Goal: Complete application form

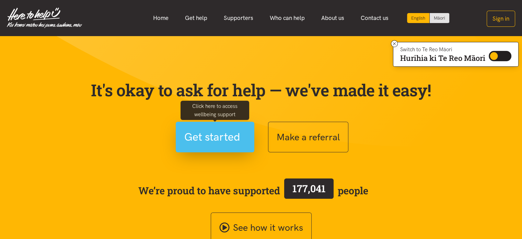
click at [223, 137] on span "Get started" at bounding box center [212, 137] width 56 height 18
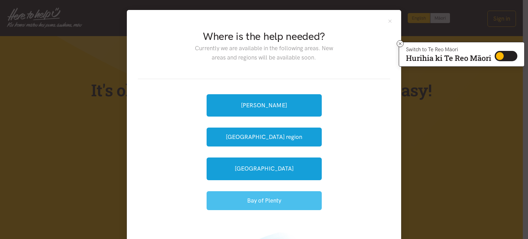
click at [267, 199] on button "Bay of Plenty" at bounding box center [263, 200] width 115 height 19
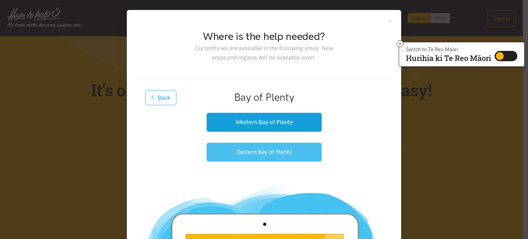
click at [254, 151] on button "Eastern Bay of Plenty" at bounding box center [263, 152] width 115 height 19
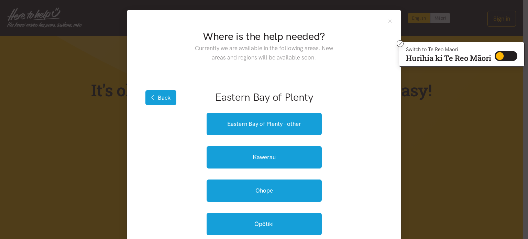
click at [147, 102] on button "Back" at bounding box center [160, 97] width 31 height 15
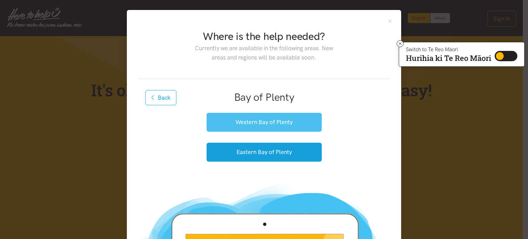
click at [277, 124] on button "Western Bay of Plenty" at bounding box center [263, 122] width 115 height 19
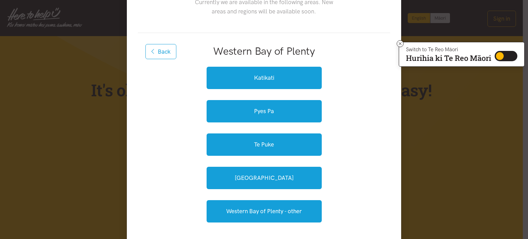
scroll to position [47, 0]
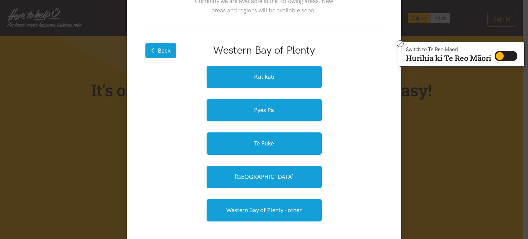
click at [166, 50] on button "Back" at bounding box center [160, 50] width 31 height 15
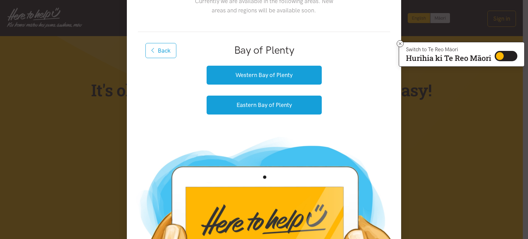
click at [166, 50] on button "Back" at bounding box center [160, 50] width 31 height 15
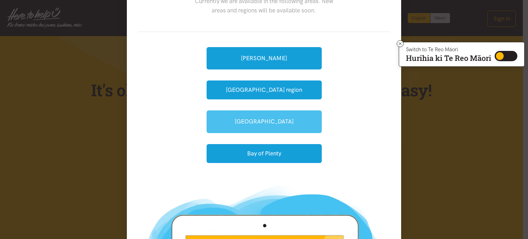
click at [290, 124] on link "[GEOGRAPHIC_DATA]" at bounding box center [263, 121] width 115 height 22
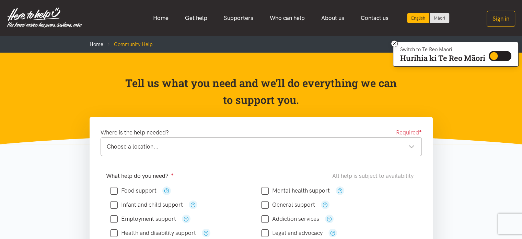
click at [407, 147] on div "Choose a location..." at bounding box center [261, 146] width 308 height 9
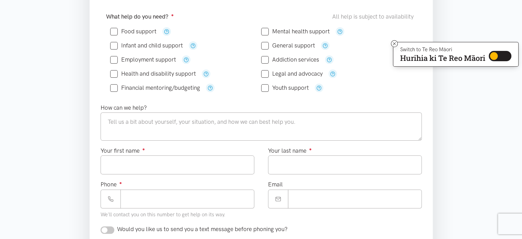
scroll to position [154, 0]
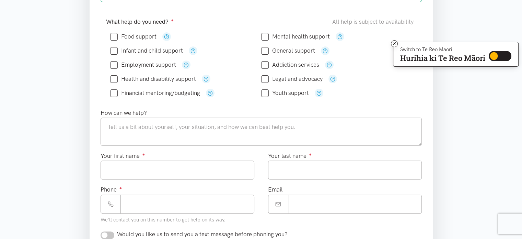
click at [116, 34] on input "Food support" at bounding box center [133, 37] width 46 height 6
checkbox input "true"
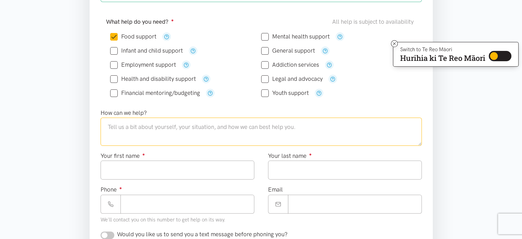
click at [128, 123] on textarea at bounding box center [262, 131] width 322 height 28
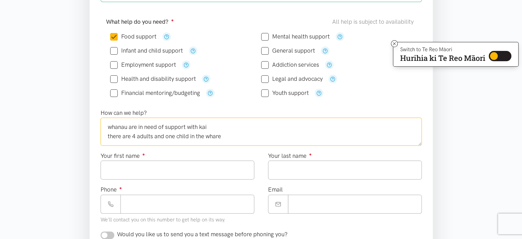
scroll to position [3, 0]
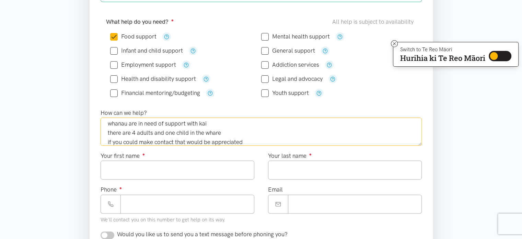
type textarea "whanau are in need of support with kai there are 4 adults and one child in the …"
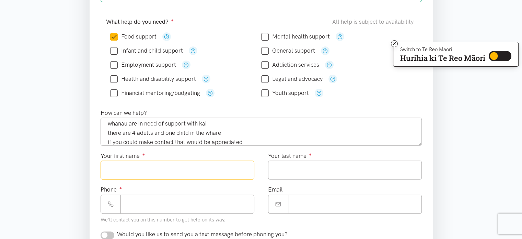
click at [120, 164] on input "Your first name ●" at bounding box center [178, 169] width 154 height 19
type input "*******"
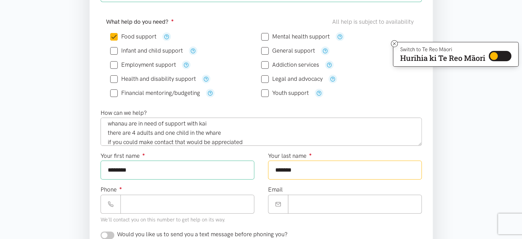
type input "******"
click at [129, 207] on input "Phone ●" at bounding box center [188, 203] width 134 height 19
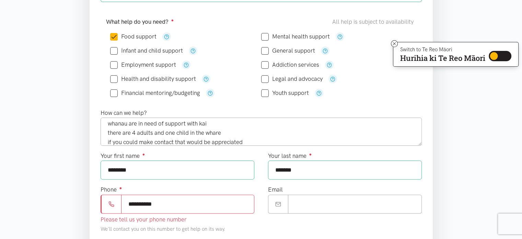
type input "**********"
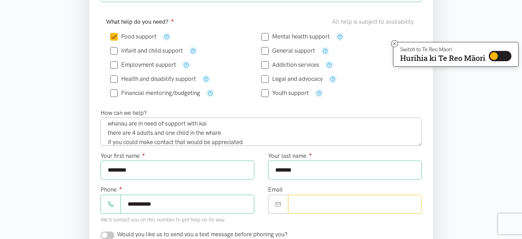
click at [333, 204] on input "Email" at bounding box center [355, 203] width 134 height 19
paste input "**********"
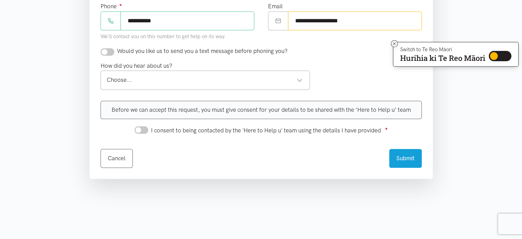
scroll to position [339, 0]
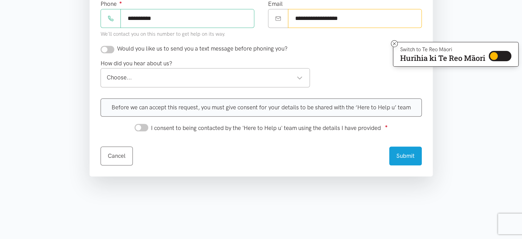
click at [300, 78] on div "Choose..." at bounding box center [205, 77] width 196 height 9
type input "**********"
click at [147, 125] on input "I consent to being contacted by the 'Here to Help u' team using the details I h…" at bounding box center [142, 128] width 14 height 8
checkbox input "true"
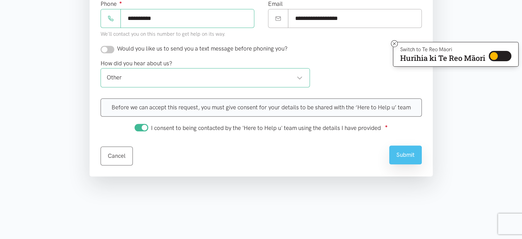
click at [411, 153] on button "Submit" at bounding box center [406, 154] width 33 height 19
